Goal: Transaction & Acquisition: Obtain resource

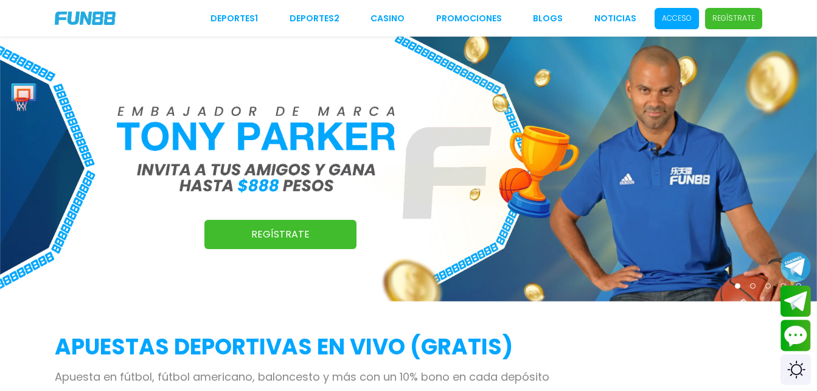
click at [670, 18] on p "Acceso" at bounding box center [677, 18] width 30 height 11
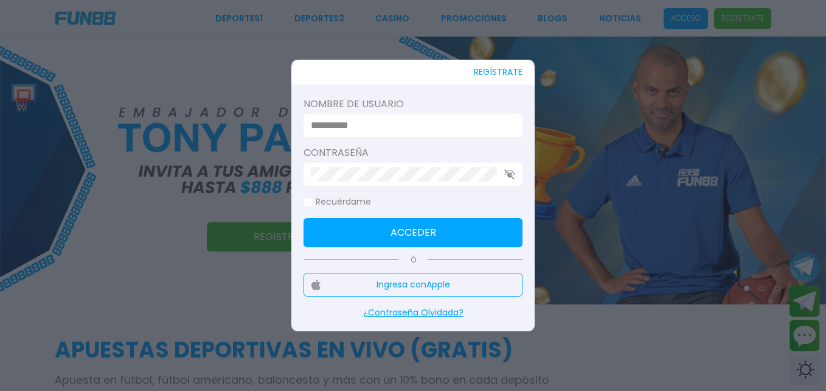
click at [394, 129] on input at bounding box center [409, 125] width 197 height 15
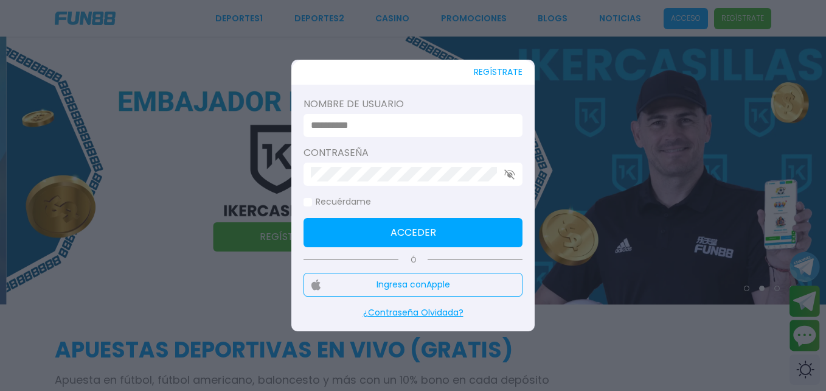
type input "**********"
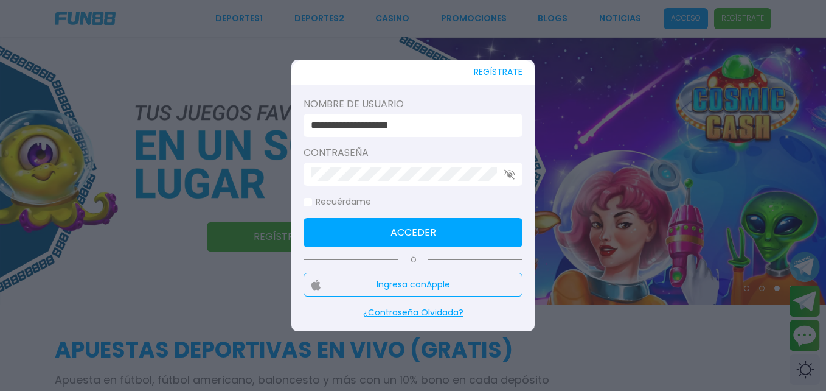
click at [446, 223] on button "Acceder" at bounding box center [413, 232] width 219 height 29
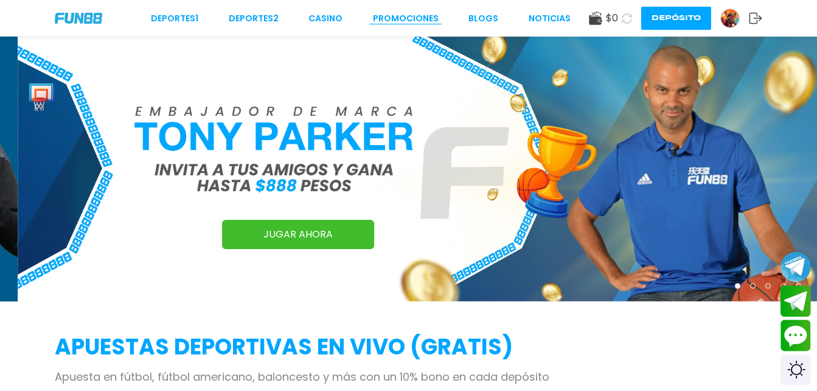
click at [422, 22] on link "Promociones" at bounding box center [406, 18] width 66 height 13
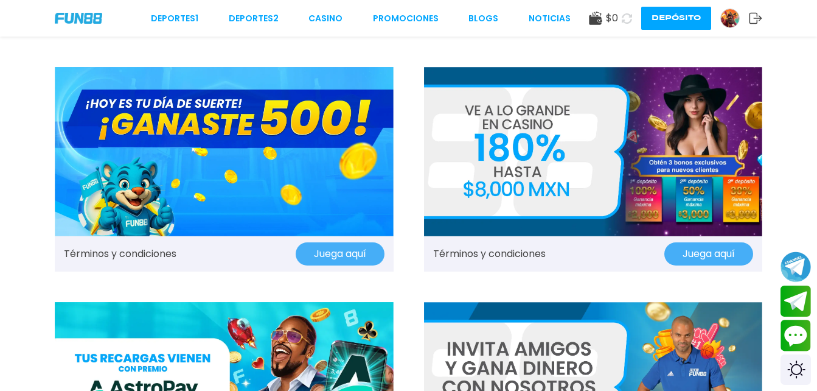
click at [327, 245] on button "Juega aquí" at bounding box center [340, 253] width 89 height 23
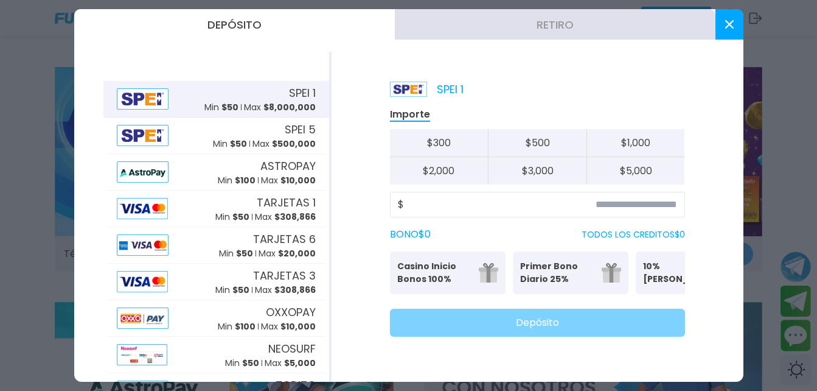
drag, startPoint x: 310, startPoint y: 281, endPoint x: 341, endPoint y: 328, distance: 56.4
click at [341, 328] on div "SPEI 1 Importe $ 300 $ 500 $ 1,000 $ 2,000 $ 3,000 $ 5,000 $ BONO $ 0 TODOS LOS…" at bounding box center [538, 217] width 412 height 330
click at [551, 141] on button "$ 500" at bounding box center [537, 143] width 99 height 28
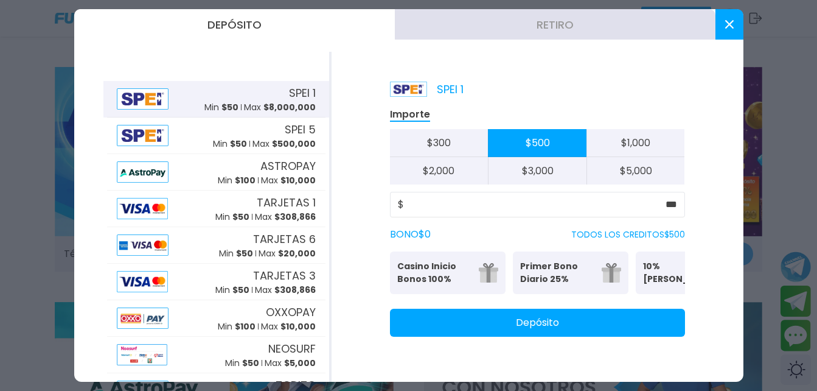
drag, startPoint x: 532, startPoint y: 300, endPoint x: 551, endPoint y: 310, distance: 21.2
click at [551, 310] on div "Importe $ 300 $ 500 $ 1,000 $ 2,000 $ 3,000 $ 5,000 $ *** BONO $ 0 TODOS LOS CR…" at bounding box center [537, 221] width 295 height 229
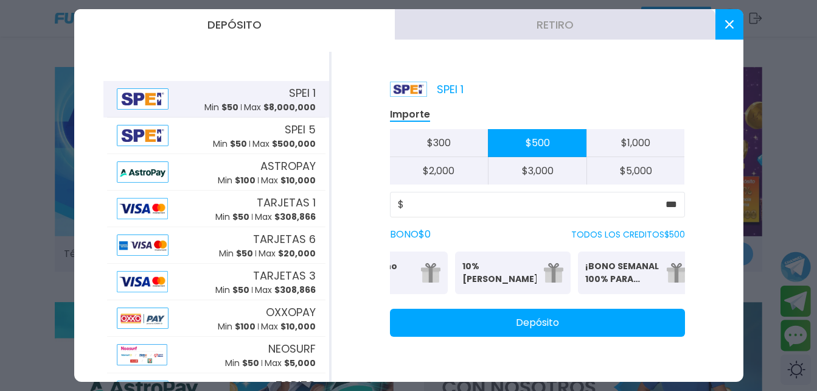
scroll to position [0, 189]
click at [627, 237] on p "TODOS LOS CREDITOS $ 500" at bounding box center [628, 234] width 114 height 13
click at [448, 149] on button "$ 300" at bounding box center [439, 143] width 99 height 28
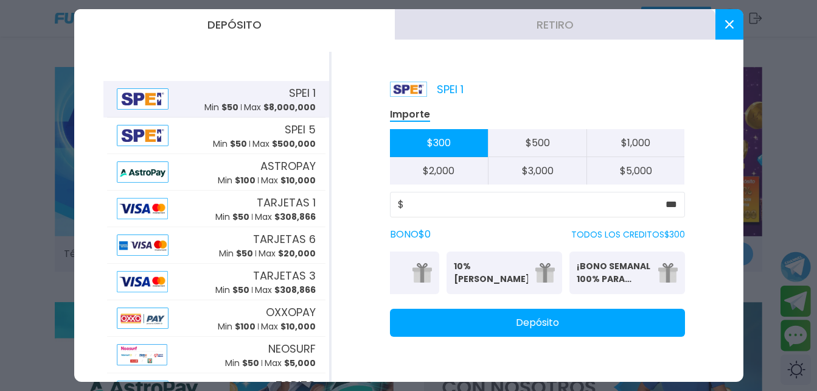
click at [506, 120] on div "Importe $ 300 $ 500 $ 1,000 $ 2,000 $ 3,000 $ 5,000" at bounding box center [537, 145] width 295 height 77
click at [513, 131] on button "$ 500" at bounding box center [537, 143] width 99 height 28
type input "***"
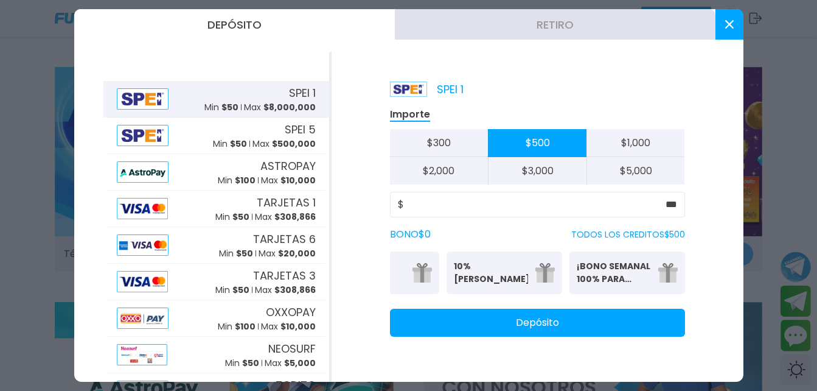
click at [529, 336] on button "Depósito" at bounding box center [537, 322] width 295 height 28
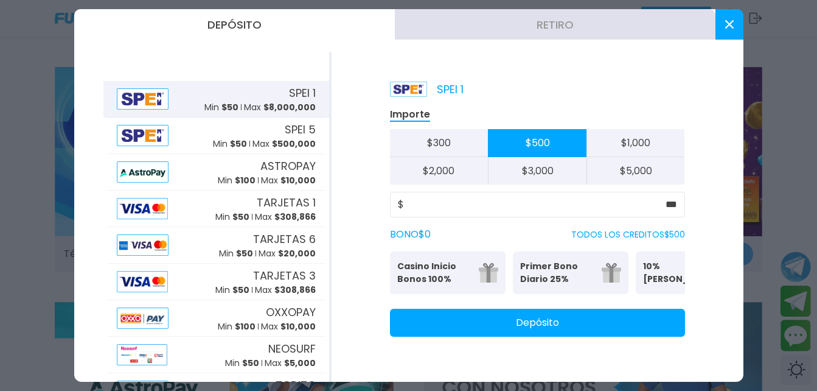
click at [721, 20] on button at bounding box center [729, 24] width 28 height 30
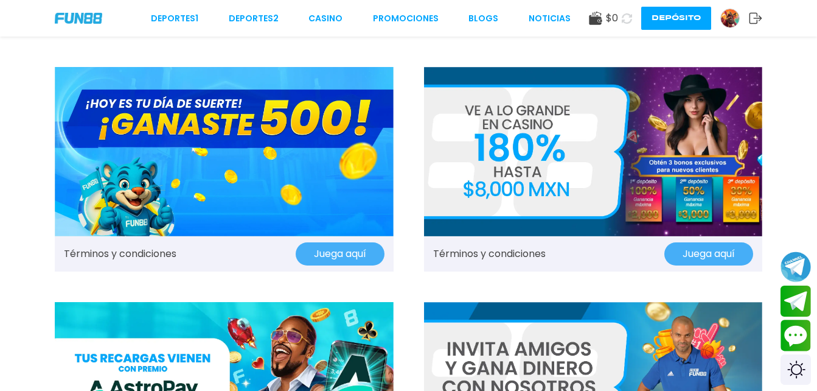
click at [314, 177] on img at bounding box center [224, 151] width 339 height 169
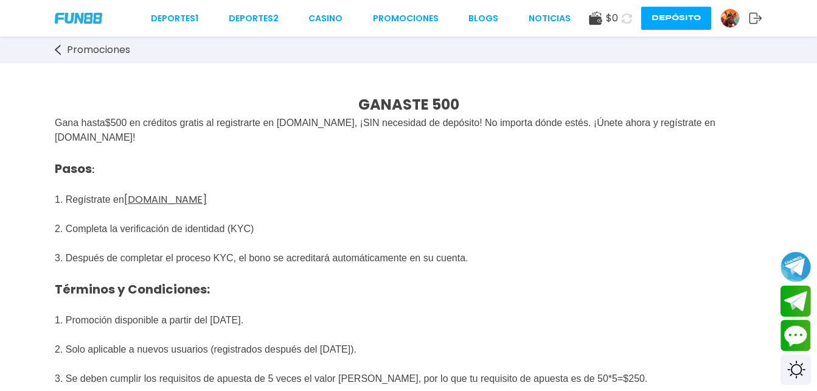
click at [157, 199] on u "FUN88mx.mx" at bounding box center [165, 199] width 83 height 14
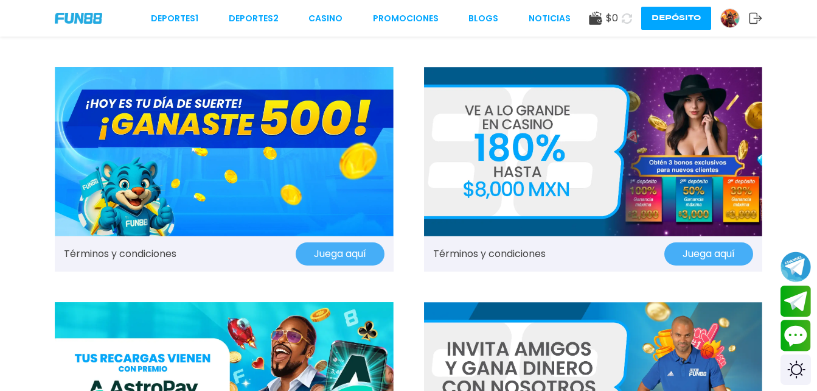
click at [258, 134] on img at bounding box center [224, 151] width 339 height 169
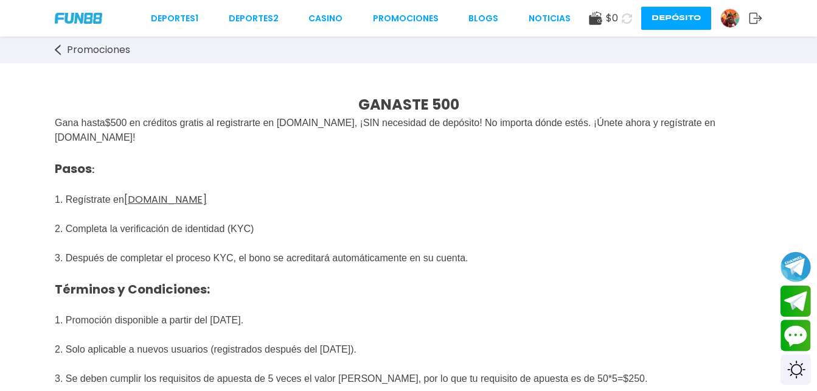
click at [76, 45] on span "Promociones" at bounding box center [98, 50] width 63 height 15
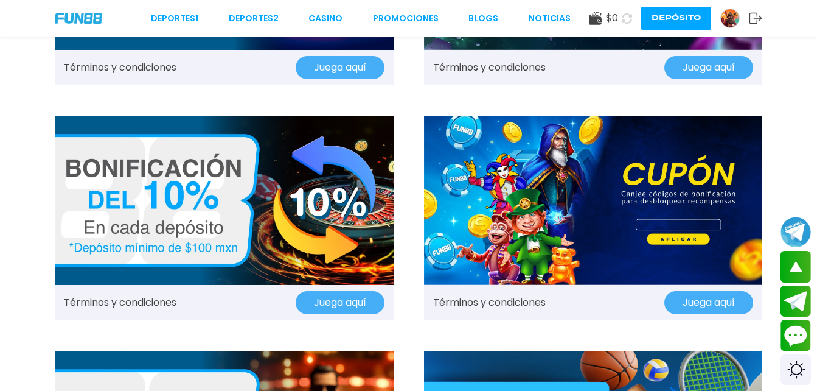
scroll to position [779, 0]
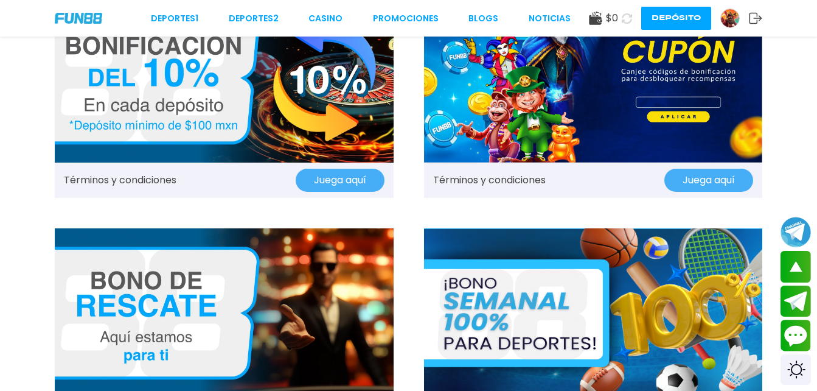
click at [588, 115] on img at bounding box center [593, 77] width 339 height 169
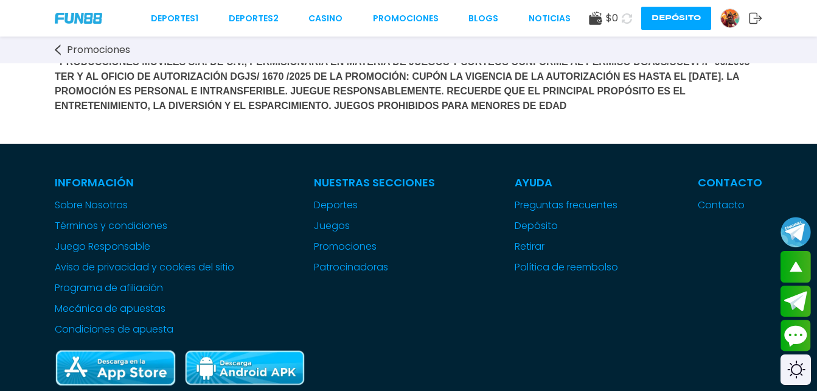
scroll to position [1192, 0]
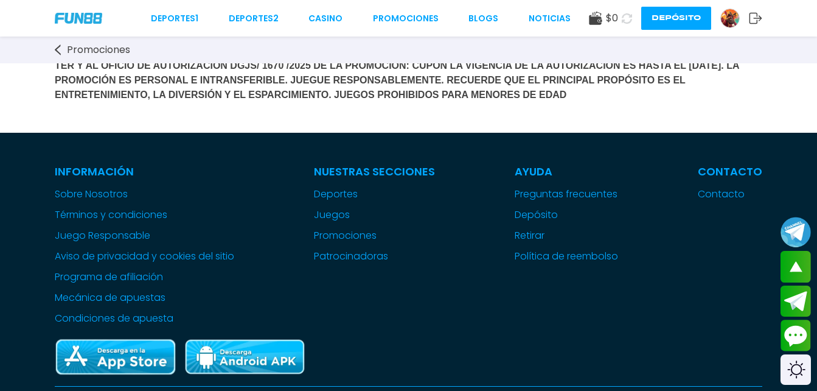
click at [552, 77] on span "“PRODUCCIONES MÓVILES S.A. DE C.V., PERMISIONARIA EN MATERIA DE JUEGOS Y SORTEO…" at bounding box center [404, 73] width 698 height 54
click at [57, 46] on icon at bounding box center [58, 49] width 6 height 11
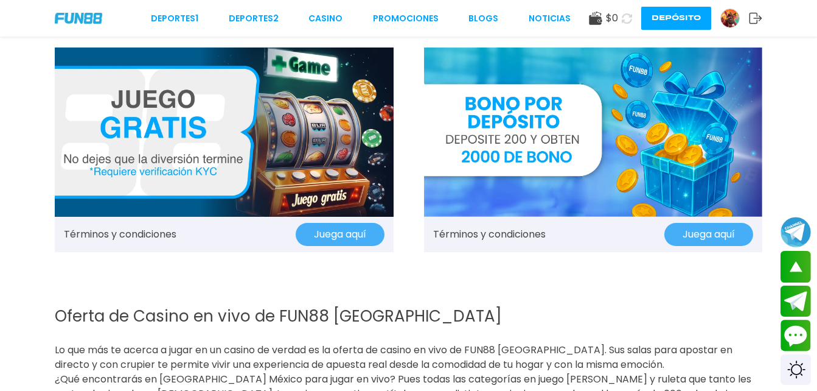
scroll to position [1460, 0]
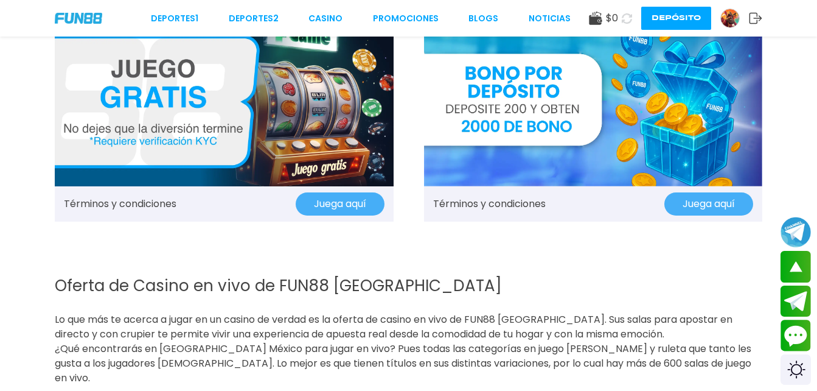
click at [338, 195] on button "Juega aquí" at bounding box center [340, 203] width 89 height 23
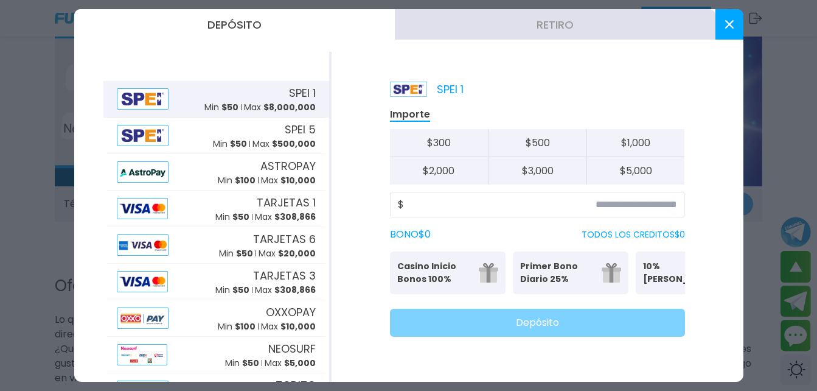
click at [482, 263] on img at bounding box center [488, 272] width 19 height 19
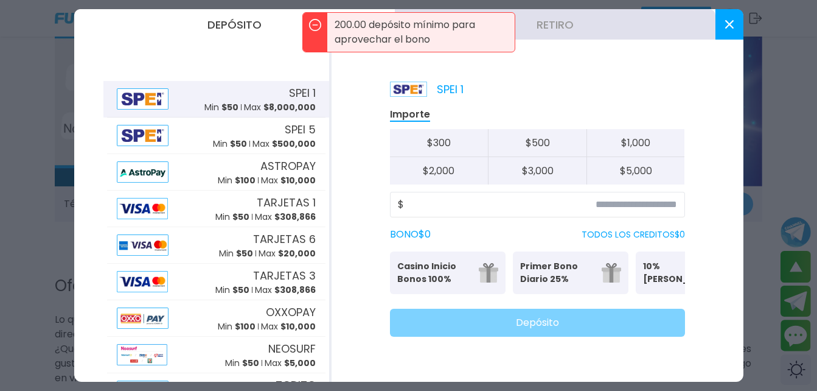
click at [540, 248] on div "Importe $ 300 $ 500 $ 1,000 $ 2,000 $ 3,000 $ 5,000 $ BONO $ 0 TODOS LOS CREDIT…" at bounding box center [537, 221] width 295 height 229
click at [558, 273] on p "Primer Bono Diario 25%" at bounding box center [557, 273] width 74 height 26
click at [630, 275] on div "Casino Inicio Bonos 100% Es necesario apostar 30 veces. Primer Bono Diario 25% …" at bounding box center [537, 272] width 295 height 43
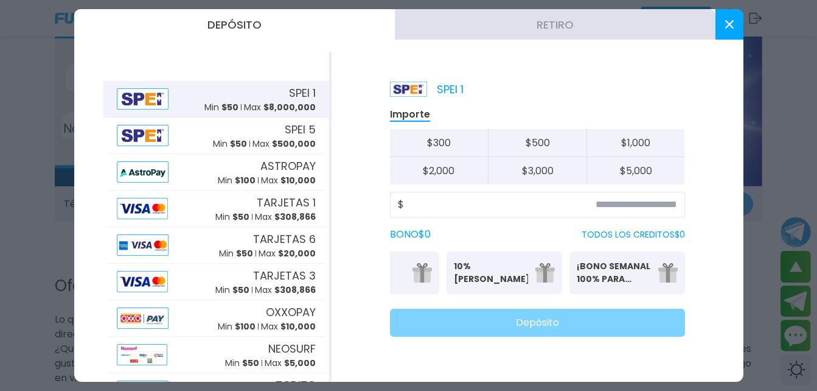
scroll to position [130, 0]
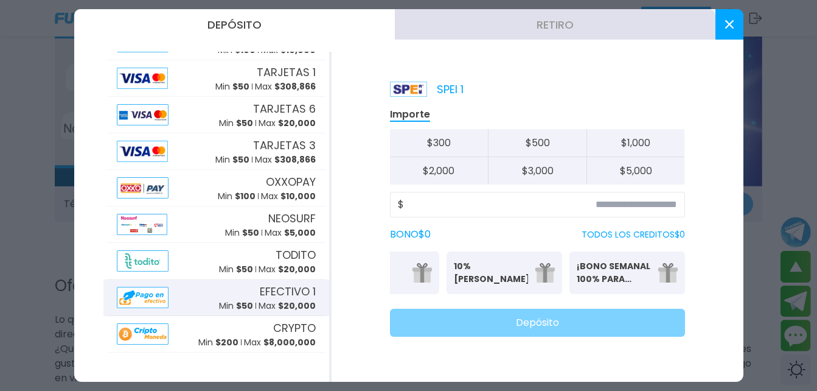
click at [260, 293] on span "EFECTIVO 1" at bounding box center [288, 291] width 56 height 16
click at [548, 138] on button "$ 500" at bounding box center [537, 143] width 99 height 28
type input "***"
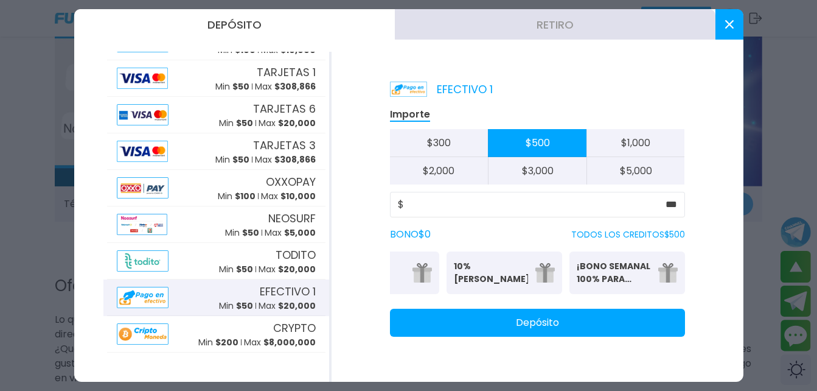
click at [549, 330] on button "Depósito" at bounding box center [537, 322] width 295 height 28
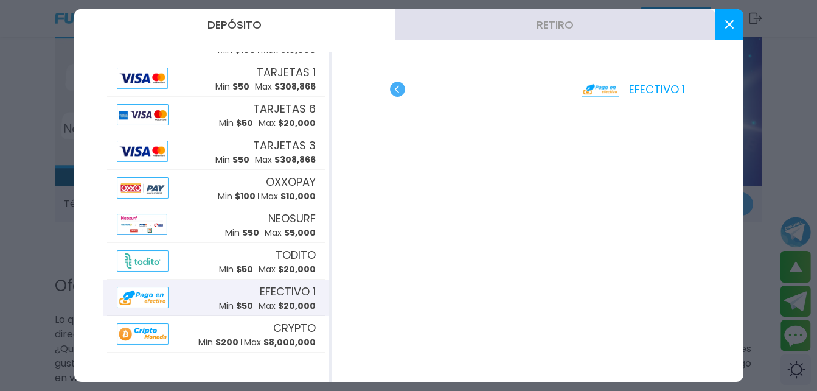
click at [734, 15] on button at bounding box center [729, 24] width 28 height 30
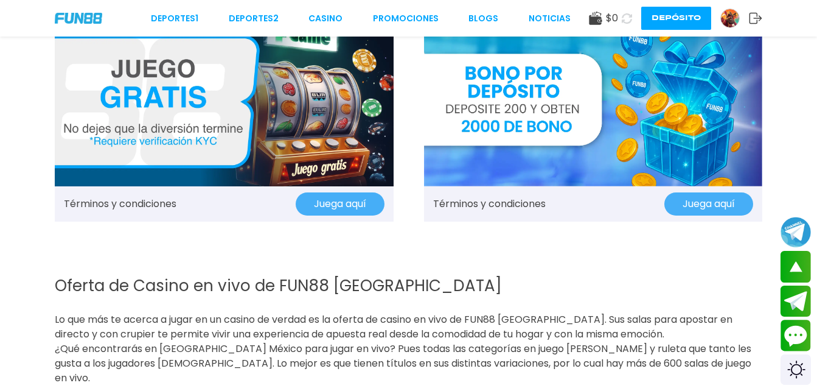
click at [732, 13] on img at bounding box center [730, 18] width 18 height 18
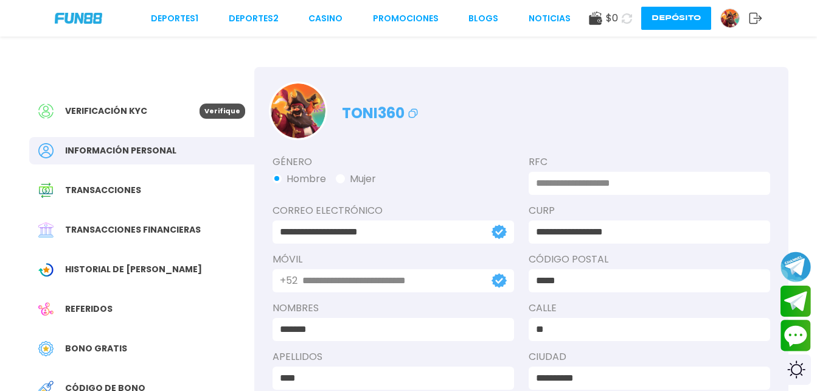
click at [198, 109] on div "Verificación KYC" at bounding box center [118, 110] width 161 height 15
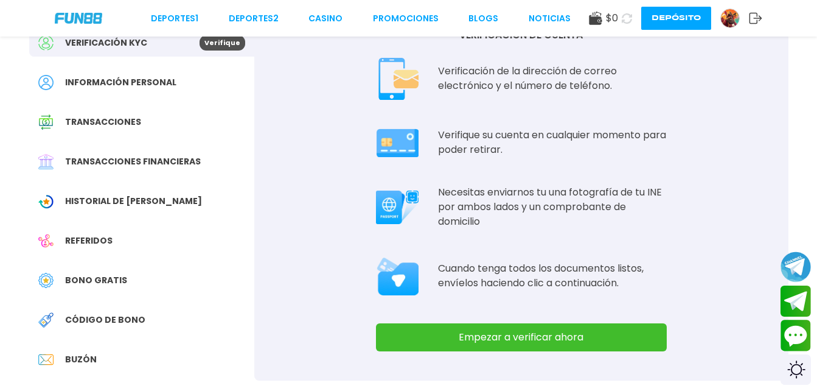
scroll to position [170, 0]
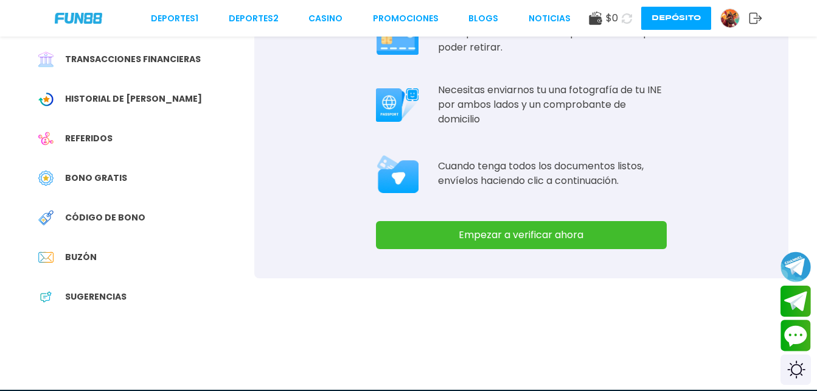
click at [459, 224] on button "Empezar a verificar ahora" at bounding box center [521, 235] width 291 height 28
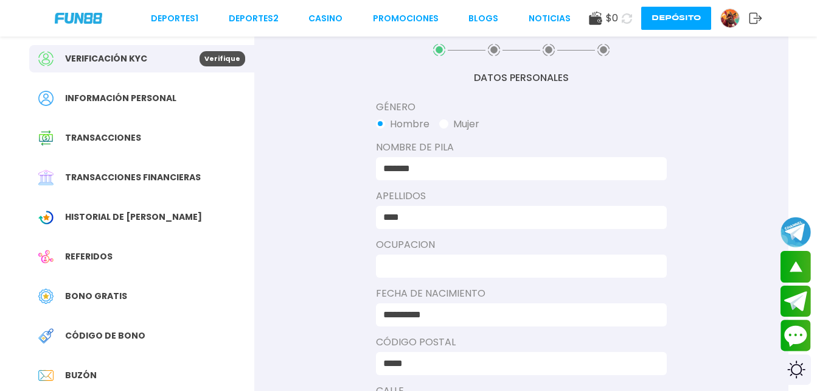
scroll to position [49, 0]
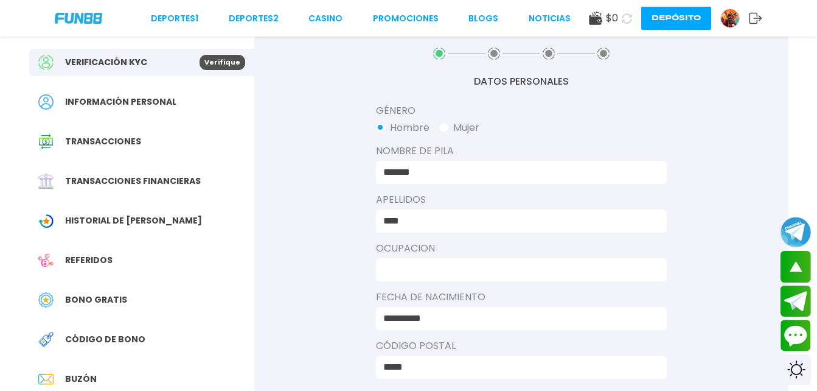
click at [119, 300] on span "Bono Gratis" at bounding box center [96, 299] width 62 height 13
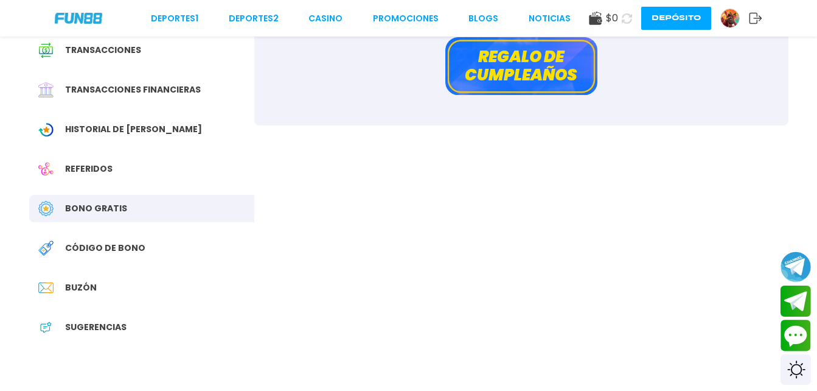
scroll to position [146, 0]
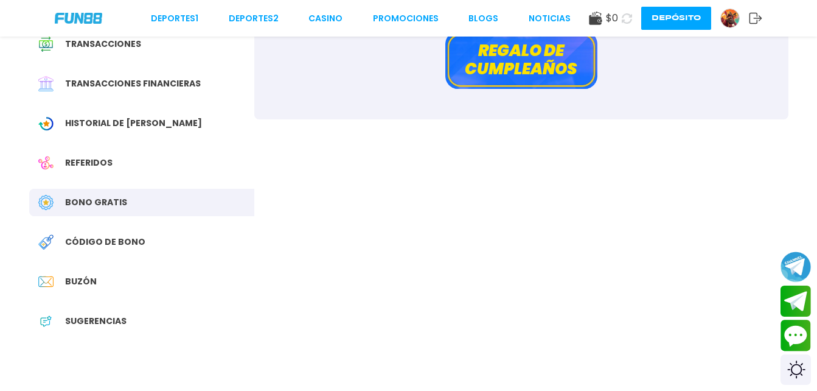
click at [114, 243] on span "Código de bono" at bounding box center [105, 241] width 80 height 13
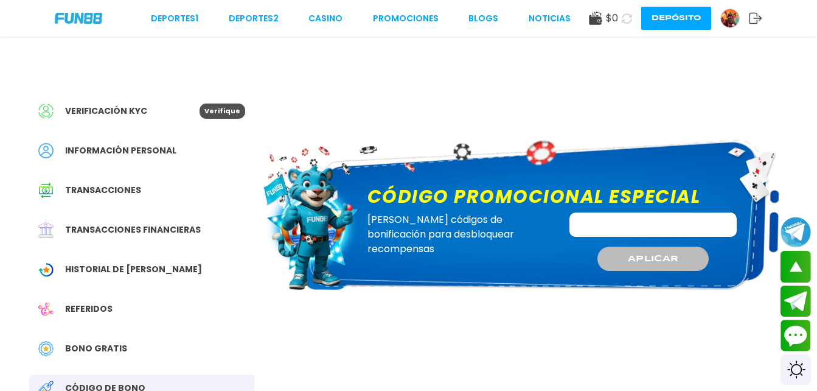
click at [113, 269] on span "Historial de Bonos" at bounding box center [133, 269] width 137 height 13
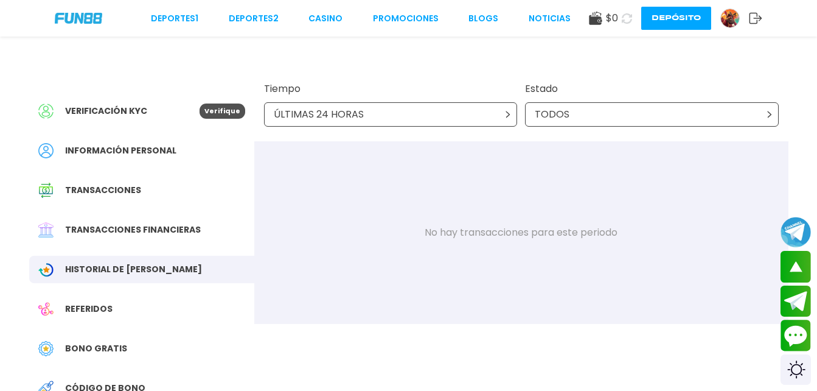
click at [351, 26] on div "Deportes 1 Deportes 2 CASINO Promociones BLOGS NOTICIAS $ 0 Depósito" at bounding box center [408, 18] width 817 height 36
click at [334, 19] on link "CASINO" at bounding box center [325, 18] width 34 height 13
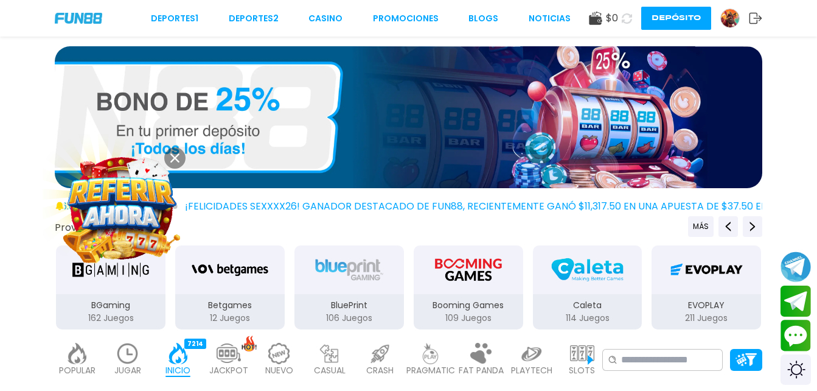
click at [726, 20] on img at bounding box center [730, 18] width 18 height 18
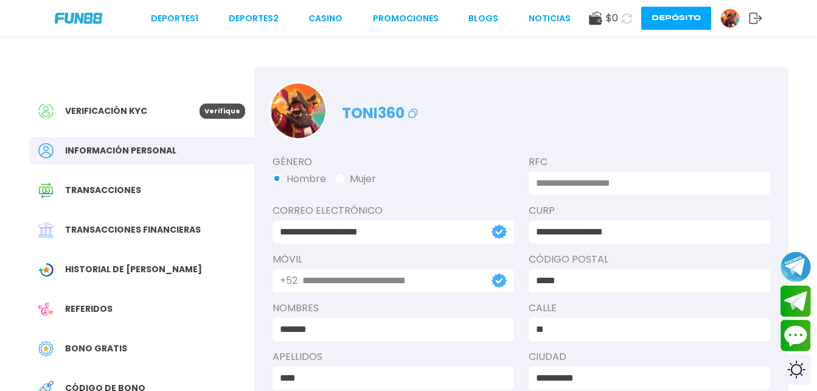
scroll to position [341, 0]
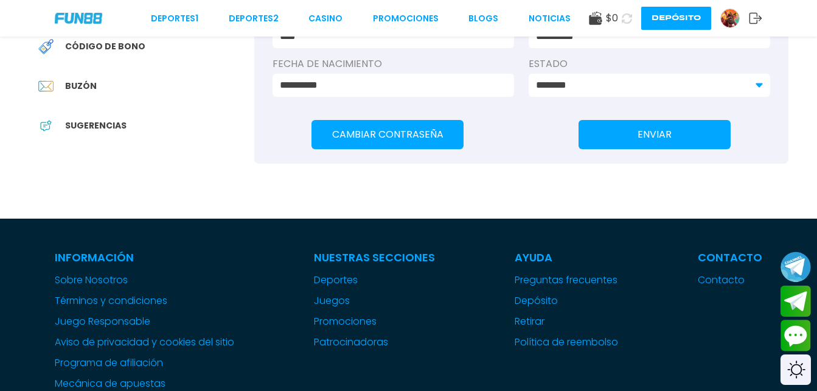
drag, startPoint x: 787, startPoint y: 173, endPoint x: 745, endPoint y: 164, distance: 42.2
click at [141, 50] on div "Código de bono" at bounding box center [141, 46] width 225 height 27
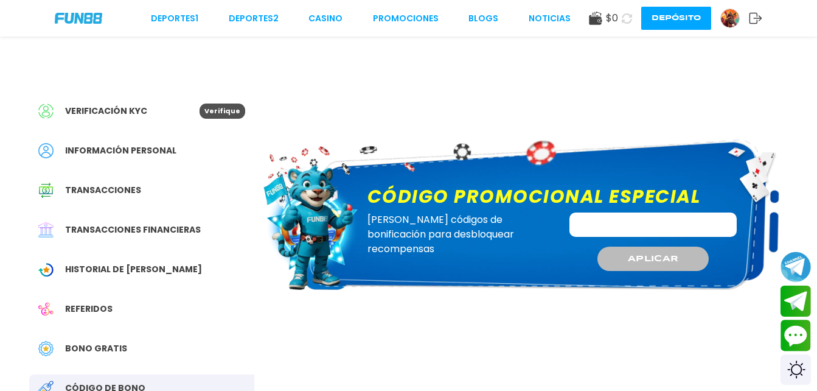
click at [602, 229] on input "Código promocional especial" at bounding box center [652, 224] width 167 height 24
click at [111, 346] on span "Bono Gratis" at bounding box center [96, 348] width 62 height 13
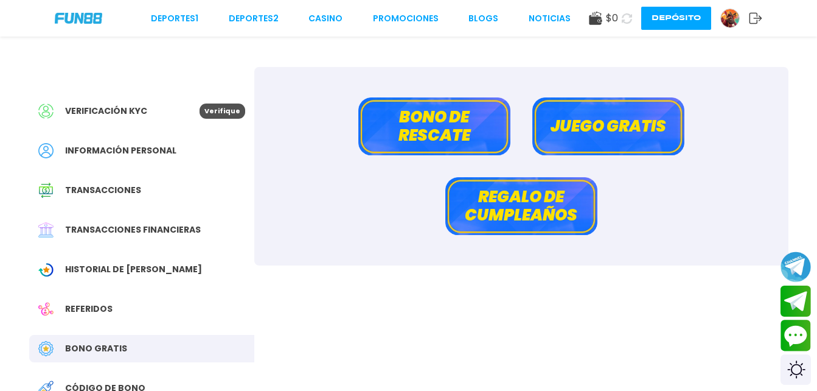
click at [591, 100] on button "Juego gratis" at bounding box center [608, 126] width 152 height 58
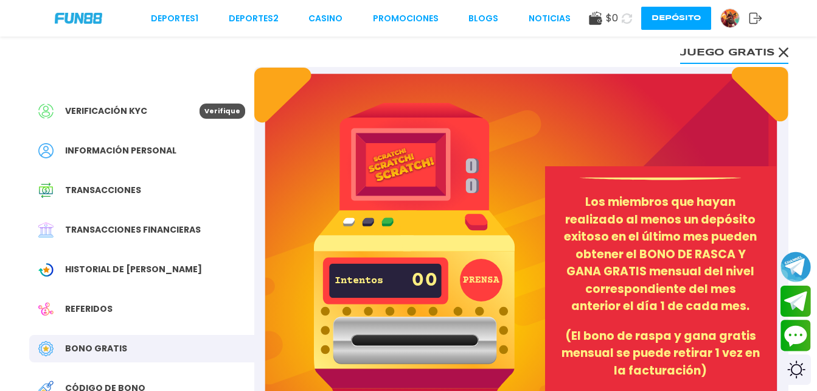
click at [277, 85] on div "PRENSA Intentos 00 Los miembros que hayan realizado al menos un depósito exitos…" at bounding box center [521, 303] width 534 height 473
click at [795, 48] on div "Verificación KYC Verifique Información personal Transacciones Transacciones fin…" at bounding box center [409, 303] width 788 height 534
click at [780, 49] on use at bounding box center [783, 52] width 10 height 10
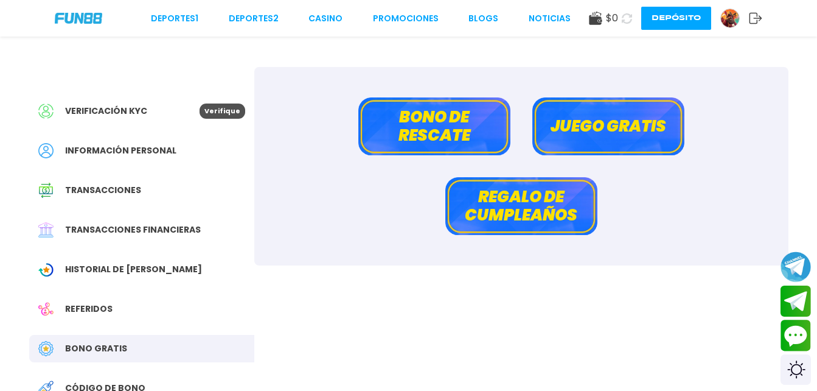
click at [476, 136] on button "Bono de rescate" at bounding box center [434, 126] width 152 height 58
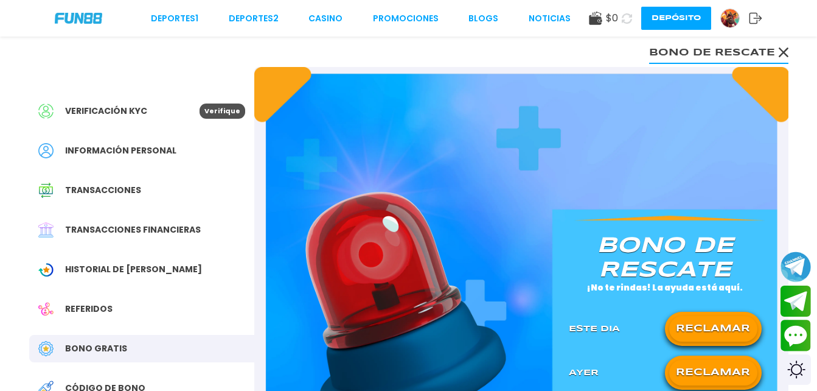
click at [701, 326] on button "RECLAMAR" at bounding box center [713, 329] width 88 height 26
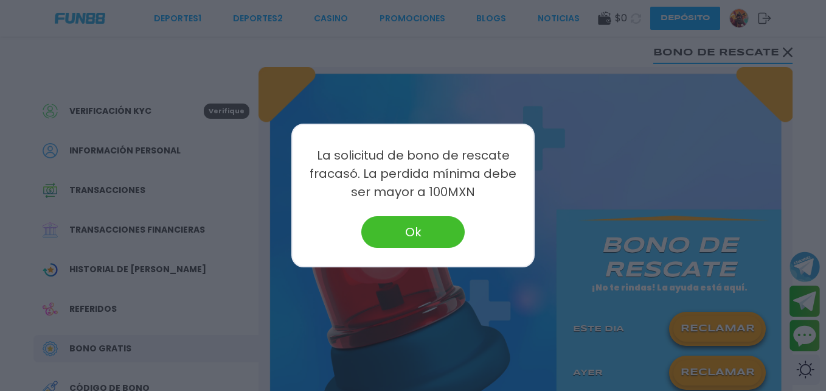
click at [705, 366] on div at bounding box center [413, 195] width 826 height 391
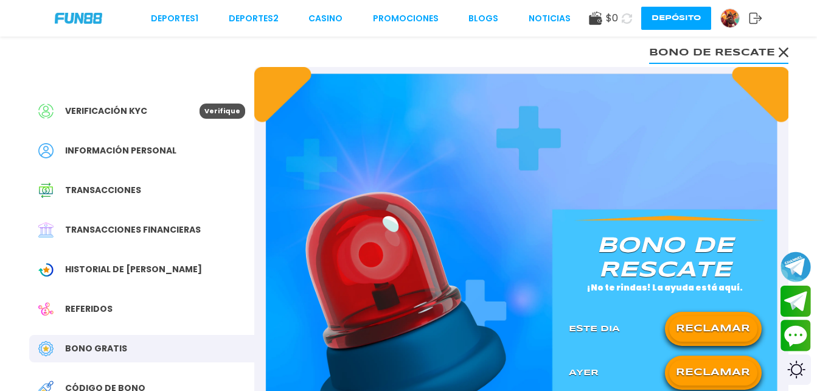
click at [687, 332] on button "RECLAMAR" at bounding box center [713, 329] width 88 height 26
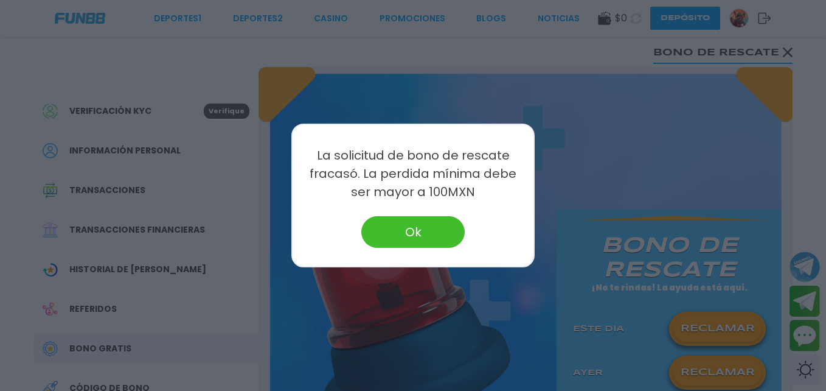
click at [428, 231] on button "Ok" at bounding box center [412, 232] width 103 height 32
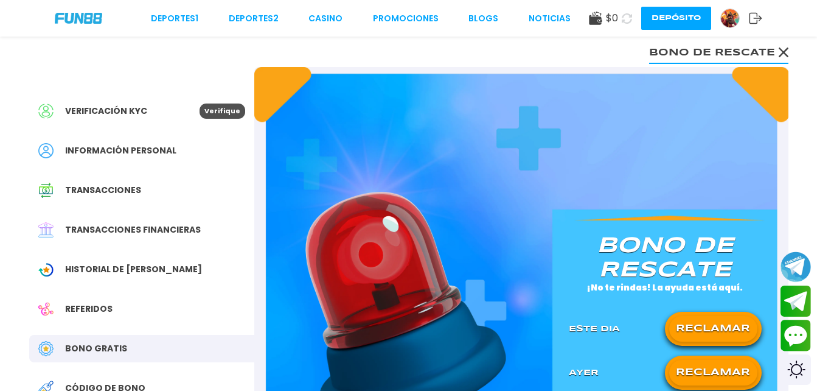
click at [782, 57] on button "Bono de rescate" at bounding box center [718, 52] width 139 height 24
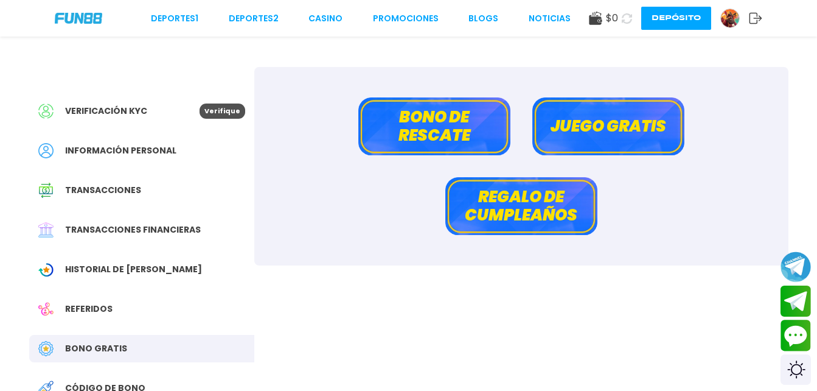
click at [558, 201] on button "Regalo de cumpleaños" at bounding box center [521, 206] width 152 height 58
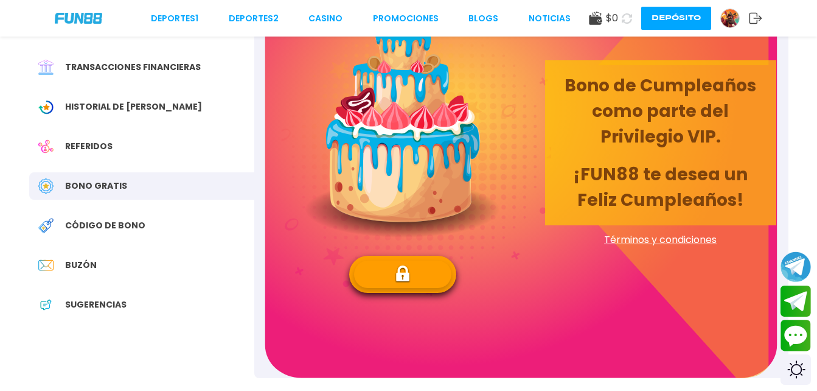
scroll to position [219, 0]
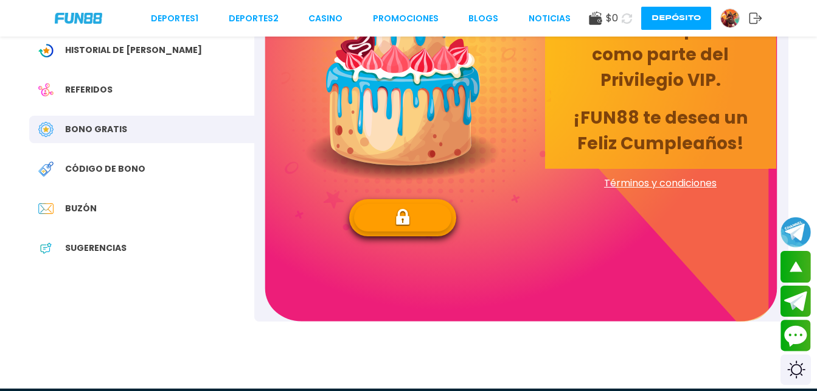
click at [399, 217] on img at bounding box center [403, 217] width 16 height 19
click at [763, 16] on div "Deportes 1 Deportes 2 CASINO Promociones BLOGS NOTICIAS $ 0 Depósito" at bounding box center [408, 18] width 817 height 36
click at [754, 16] on icon at bounding box center [755, 18] width 13 height 12
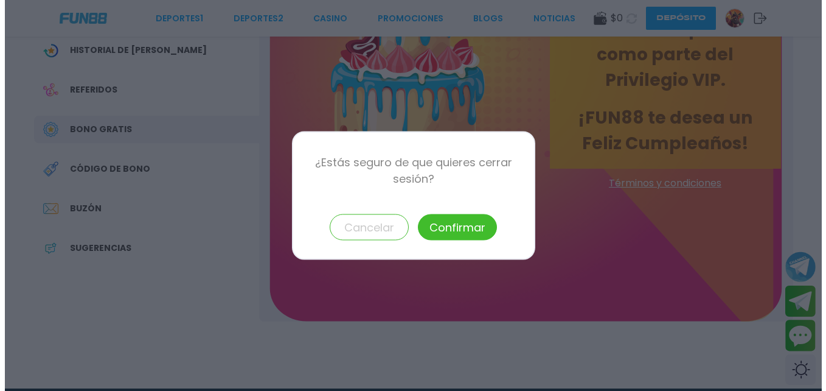
scroll to position [0, 0]
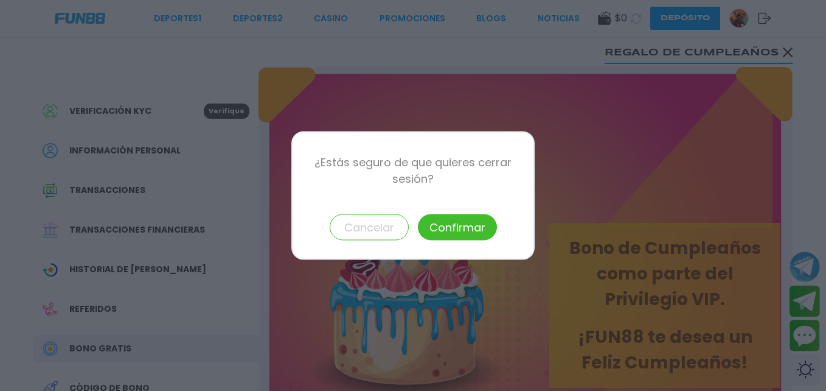
click at [476, 221] on button "Confirmar" at bounding box center [457, 227] width 79 height 26
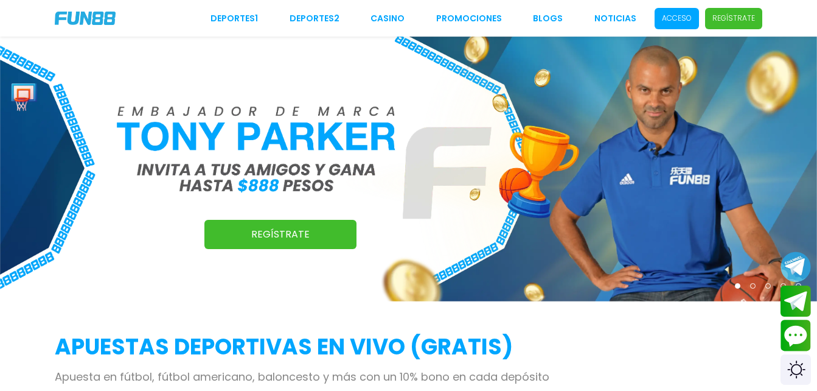
click at [673, 22] on p "Acceso" at bounding box center [677, 18] width 30 height 11
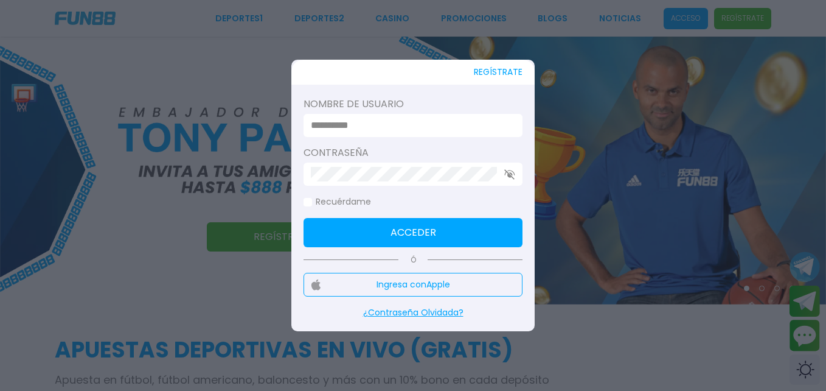
click at [437, 141] on form "Nombre de usuario Contraseña Recuérdame Acceder" at bounding box center [413, 172] width 219 height 150
click at [414, 129] on input at bounding box center [409, 125] width 197 height 15
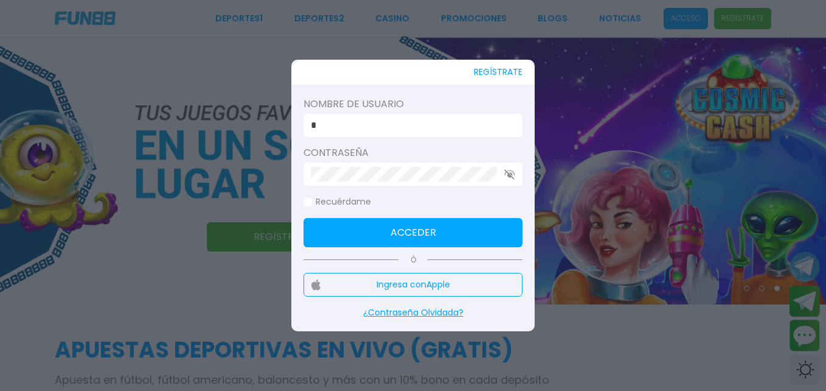
type input "**********"
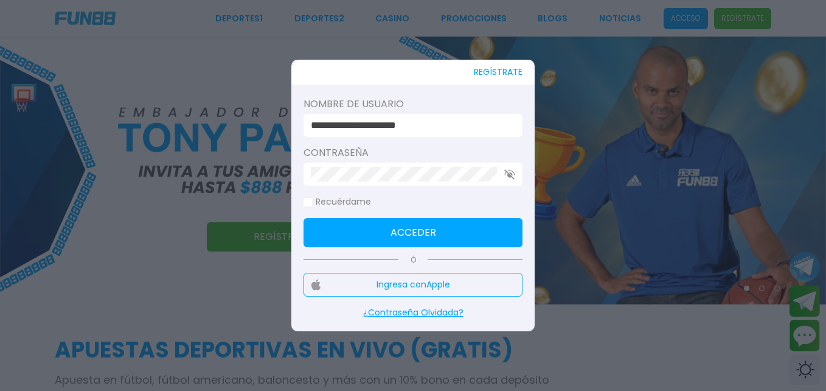
click at [417, 236] on button "Acceder" at bounding box center [413, 232] width 219 height 29
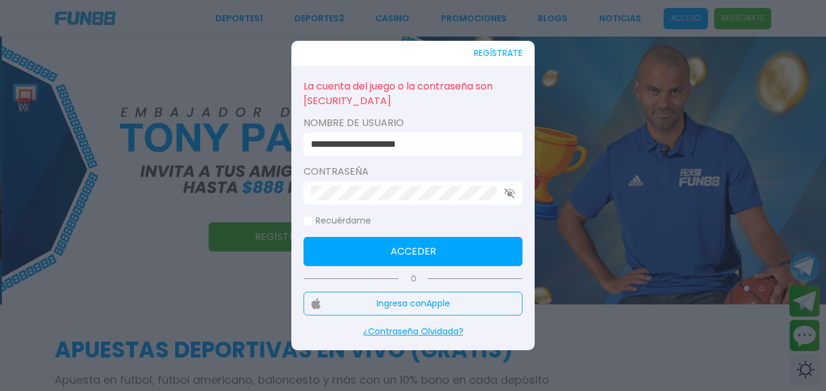
click at [413, 243] on button "Acceder" at bounding box center [413, 251] width 219 height 29
click at [507, 190] on use "button" at bounding box center [509, 193] width 10 height 10
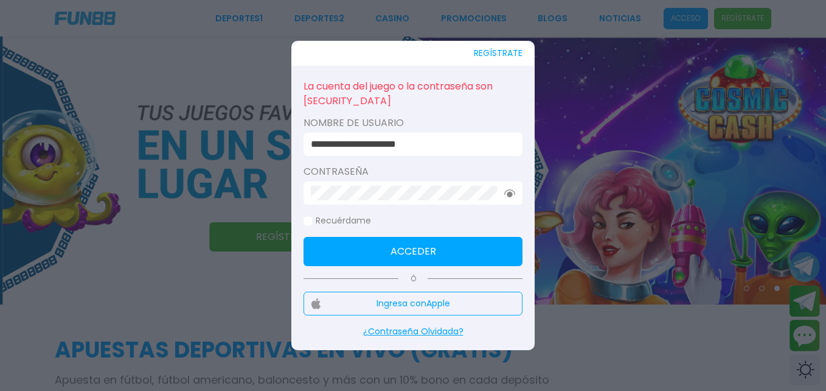
click at [504, 189] on button "button" at bounding box center [509, 193] width 11 height 8
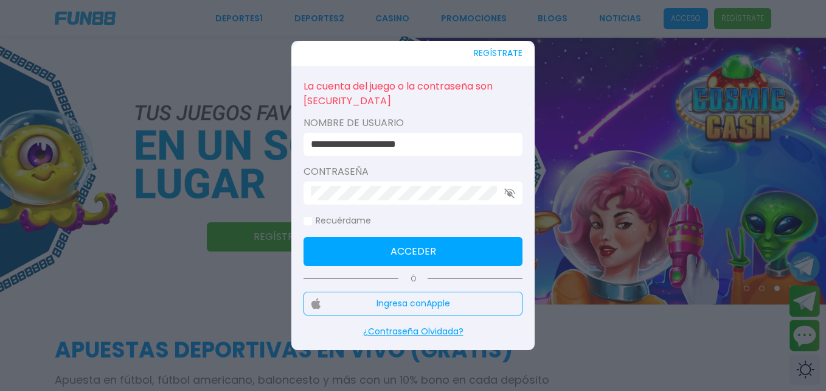
click at [442, 265] on button "Acceder" at bounding box center [413, 251] width 219 height 29
